Goal: Information Seeking & Learning: Learn about a topic

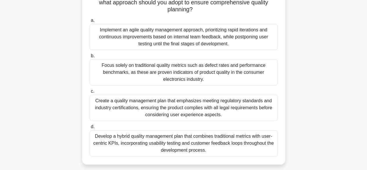
scroll to position [87, 0]
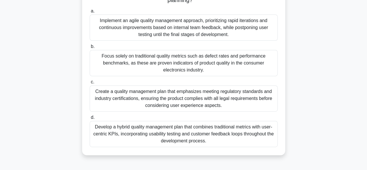
click at [196, 136] on div "Develop a hybrid quality management plan that combines traditional metrics with…" at bounding box center [184, 134] width 188 height 26
click at [90, 119] on input "d. Develop a hybrid quality management plan that combines traditional metrics w…" at bounding box center [90, 118] width 0 height 4
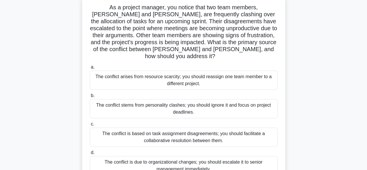
scroll to position [29, 0]
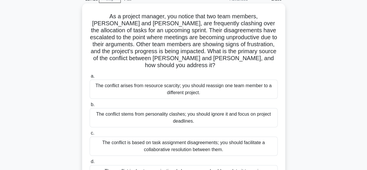
click at [144, 136] on div "The conflict is based on task assignment disagreements; you should facilitate a…" at bounding box center [184, 145] width 188 height 19
click at [90, 133] on input "c. The conflict is based on task assignment disagreements; you should facilitat…" at bounding box center [90, 133] width 0 height 4
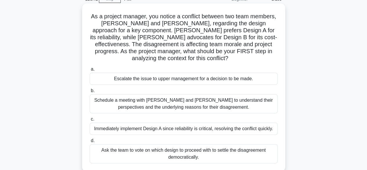
click at [251, 107] on div "Schedule a meeting with Sarah and John to understand their perspectives and the…" at bounding box center [184, 103] width 188 height 19
click at [90, 93] on input "b. Schedule a meeting with Sarah and John to understand their perspectives and …" at bounding box center [90, 91] width 0 height 4
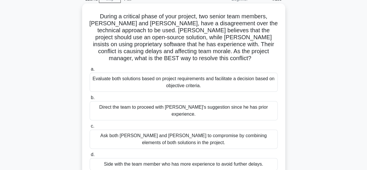
click at [210, 80] on div "Evaluate both solutions based on project requirements and facilitate a decision…" at bounding box center [184, 82] width 188 height 19
click at [90, 71] on input "a. Evaluate both solutions based on project requirements and facilitate a decis…" at bounding box center [90, 69] width 0 height 4
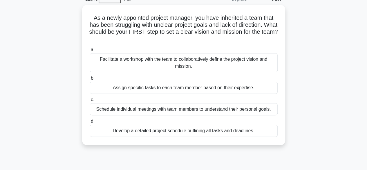
scroll to position [0, 0]
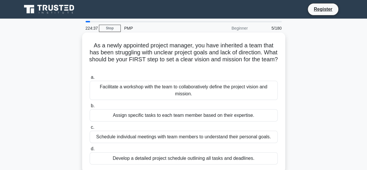
click at [160, 95] on div "Facilitate a workshop with the team to collaboratively define the project visio…" at bounding box center [184, 90] width 188 height 19
click at [90, 79] on input "a. Facilitate a workshop with the team to collaboratively define the project vi…" at bounding box center [90, 77] width 0 height 4
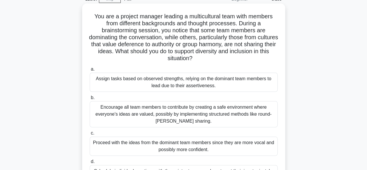
scroll to position [58, 0]
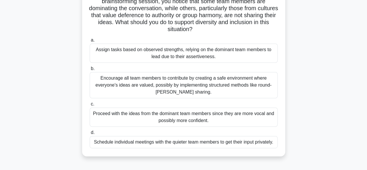
click at [186, 87] on div "Encourage all team members to contribute by creating a safe environment where e…" at bounding box center [184, 85] width 188 height 26
click at [90, 71] on input "b. Encourage all team members to contribute by creating a safe environment wher…" at bounding box center [90, 69] width 0 height 4
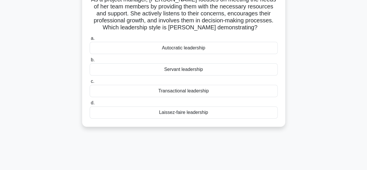
scroll to position [0, 0]
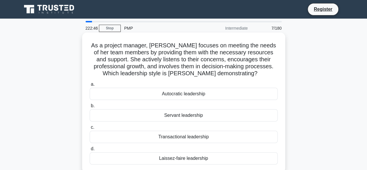
click at [190, 114] on div "Servant leadership" at bounding box center [184, 115] width 188 height 12
click at [90, 108] on input "b. Servant leadership" at bounding box center [90, 106] width 0 height 4
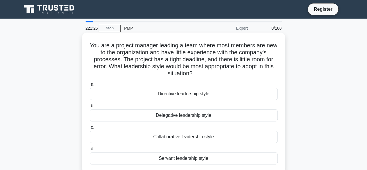
scroll to position [29, 0]
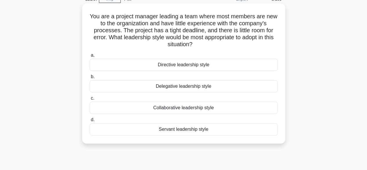
click at [182, 65] on div "Directive leadership style" at bounding box center [184, 65] width 188 height 12
click at [90, 57] on input "a. Directive leadership style" at bounding box center [90, 55] width 0 height 4
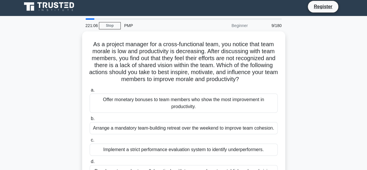
scroll to position [0, 0]
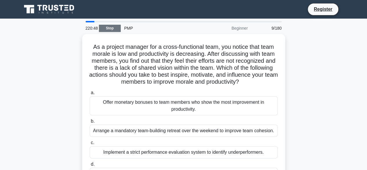
click at [111, 29] on link "Stop" at bounding box center [110, 28] width 22 height 7
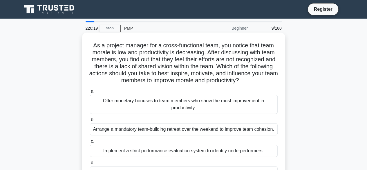
scroll to position [29, 0]
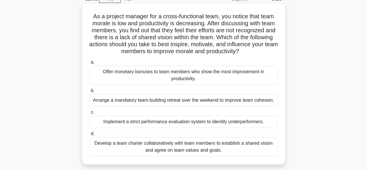
click at [160, 94] on label "b. Arrange a mandatory team-building retreat over the weekend to improve team c…" at bounding box center [184, 96] width 188 height 19
click at [90, 93] on input "b. Arrange a mandatory team-building retreat over the weekend to improve team c…" at bounding box center [90, 91] width 0 height 4
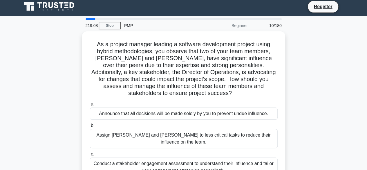
scroll to position [0, 0]
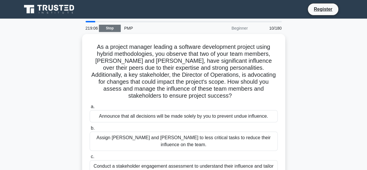
click at [109, 30] on link "Stop" at bounding box center [110, 28] width 22 height 7
click at [108, 29] on link "Stop" at bounding box center [110, 28] width 22 height 7
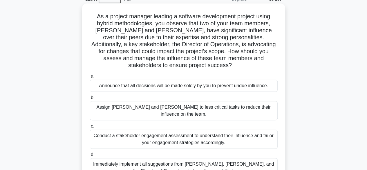
scroll to position [58, 0]
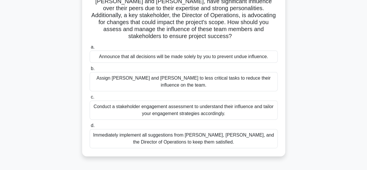
click at [200, 100] on div "Conduct a stakeholder engagement assessment to understand their influence and t…" at bounding box center [184, 109] width 188 height 19
click at [90, 96] on input "c. Conduct a stakeholder engagement assessment to understand their influence an…" at bounding box center [90, 97] width 0 height 4
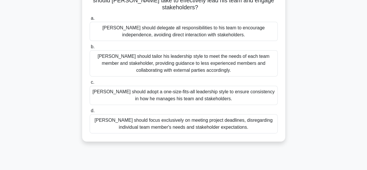
scroll to position [87, 0]
click at [218, 61] on div "John should tailor his leadership style to meet the needs of each team member a…" at bounding box center [184, 63] width 188 height 26
click at [90, 48] on input "b. John should tailor his leadership style to meet the needs of each team membe…" at bounding box center [90, 47] width 0 height 4
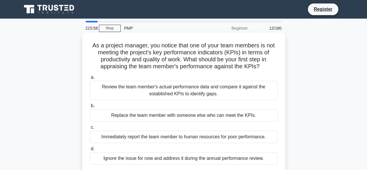
scroll to position [29, 0]
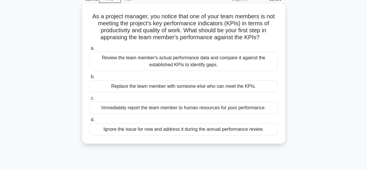
click at [197, 60] on div "Review the team member's actual performance data and compare it against the est…" at bounding box center [184, 61] width 188 height 19
click at [90, 50] on input "a. Review the team member's actual performance data and compare it against the …" at bounding box center [90, 48] width 0 height 4
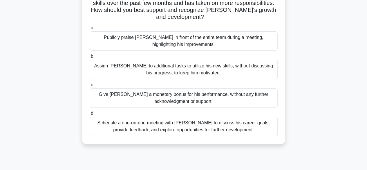
scroll to position [58, 0]
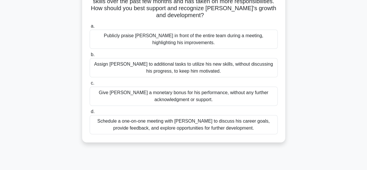
click at [181, 118] on div "Schedule a one-on-one meeting with Alex to discuss his career goals, provide fe…" at bounding box center [184, 124] width 188 height 19
click at [90, 114] on input "d. Schedule a one-on-one meeting with Alex to discuss his career goals, provide…" at bounding box center [90, 112] width 0 height 4
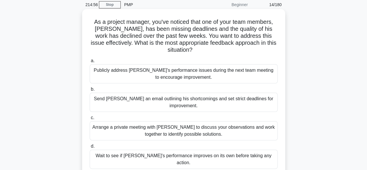
scroll to position [29, 0]
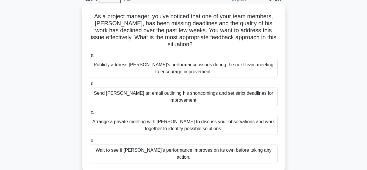
click at [216, 121] on div "Arrange a private meeting with Alex to discuss your observations and work toget…" at bounding box center [184, 125] width 188 height 19
click at [90, 114] on input "c. Arrange a private meeting with Alex to discuss your observations and work to…" at bounding box center [90, 112] width 0 height 4
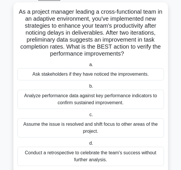
click at [130, 99] on div "Analyze performance data against key performance indicators to confirm sustaine…" at bounding box center [90, 98] width 146 height 19
click at [88, 88] on input "b. Analyze performance data against key performance indicators to confirm susta…" at bounding box center [88, 86] width 0 height 4
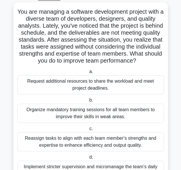
scroll to position [58, 0]
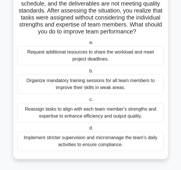
click at [107, 111] on div "Reassign tasks to align with each team member's strengths and expertise to enha…" at bounding box center [90, 112] width 146 height 19
click at [88, 101] on input "c. Reassign tasks to align with each team member's strengths and expertise to e…" at bounding box center [88, 100] width 0 height 4
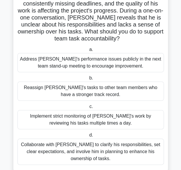
click at [105, 145] on div "Collaborate with Alex to clarify his responsibilities, set clear expectations, …" at bounding box center [90, 151] width 146 height 26
click at [88, 137] on input "d. Collaborate with Alex to clarify his responsibilities, set clear expectation…" at bounding box center [88, 135] width 0 height 4
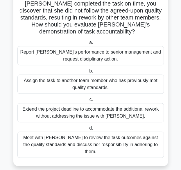
click at [79, 140] on div "Meet with Priya to review the task outcomes against the quality standards and d…" at bounding box center [90, 144] width 146 height 26
click at [88, 130] on input "d. Meet with Priya to review the task outcomes against the quality standards an…" at bounding box center [88, 128] width 0 height 4
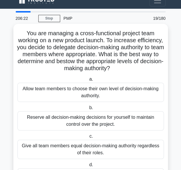
scroll to position [0, 0]
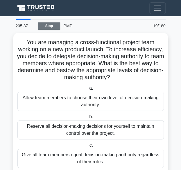
click at [52, 26] on link "Stop" at bounding box center [49, 25] width 22 height 7
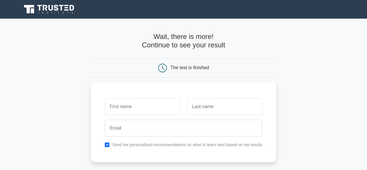
drag, startPoint x: 0, startPoint y: 0, endPoint x: 203, endPoint y: 8, distance: 203.4
